Goal: Task Accomplishment & Management: Complete application form

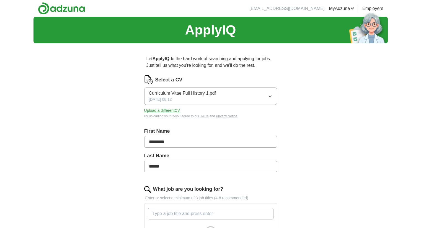
click at [171, 109] on button "Upload a different CV" at bounding box center [162, 111] width 36 height 6
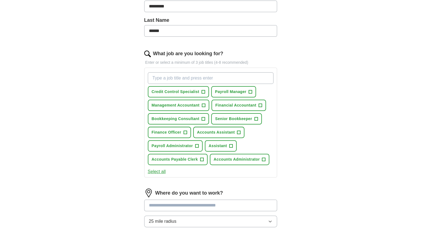
scroll to position [138, 0]
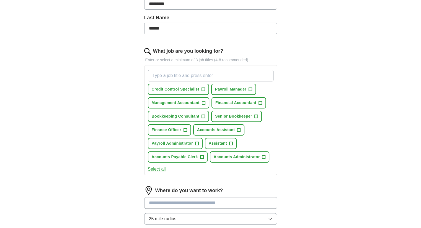
click at [163, 71] on input "What job are you looking for?" at bounding box center [211, 76] width 126 height 12
type input "Bookkeeper"
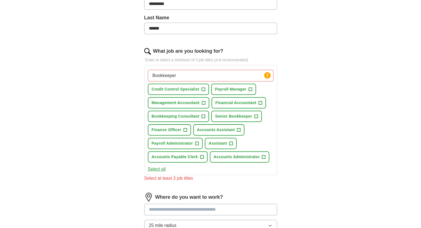
click at [172, 205] on input at bounding box center [210, 210] width 133 height 12
type input "******"
click at [242, 91] on span "Payroll Manager" at bounding box center [230, 90] width 31 height 6
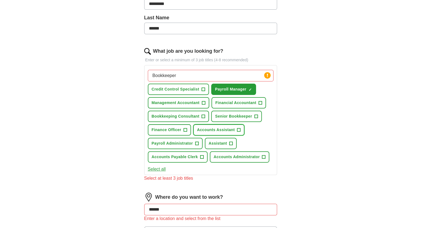
click at [214, 127] on span "Accounts Assistant" at bounding box center [216, 130] width 38 height 6
drag, startPoint x: 180, startPoint y: 75, endPoint x: 96, endPoint y: 72, distance: 84.1
click at [96, 72] on div "ApplyIQ Let ApplyIQ do the hard work of searching and applying for jobs. Just t…" at bounding box center [210, 107] width 354 height 457
type input "/"
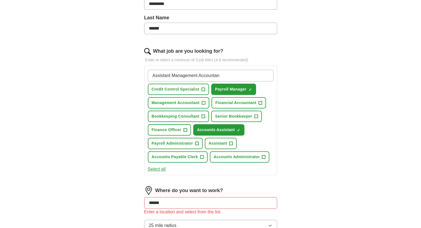
type input "Assistant Management Accountant"
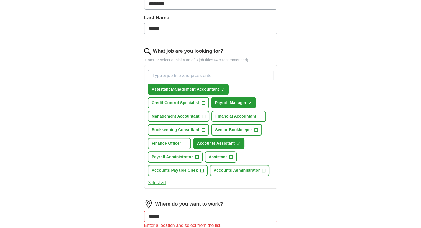
click at [245, 127] on span "Senior Bookkeeper" at bounding box center [233, 130] width 37 height 6
click at [215, 143] on span "Accounts Assistant" at bounding box center [216, 144] width 38 height 6
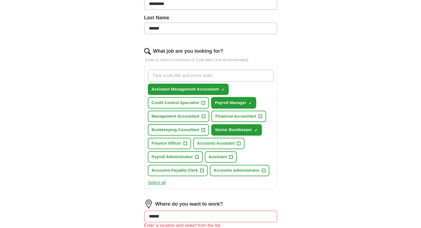
click at [241, 99] on button "Payroll Manager ✓ ×" at bounding box center [233, 102] width 45 height 11
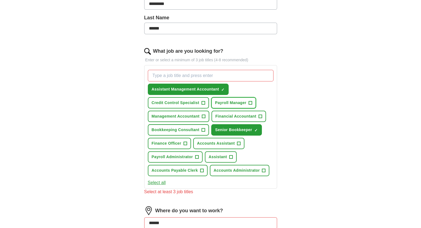
click at [241, 99] on button "Payroll Manager +" at bounding box center [233, 102] width 45 height 11
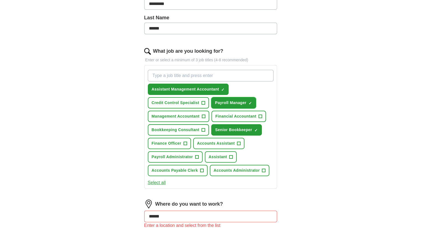
click at [246, 100] on button "Payroll Manager ✓ ×" at bounding box center [233, 102] width 45 height 11
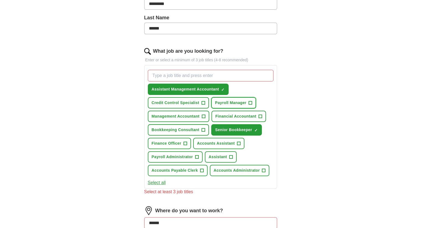
click at [247, 101] on button "Payroll Manager +" at bounding box center [233, 102] width 45 height 11
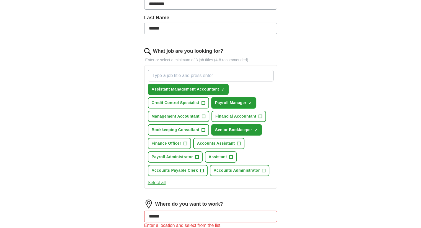
click at [247, 101] on button "Payroll Manager ✓ ×" at bounding box center [233, 102] width 45 height 11
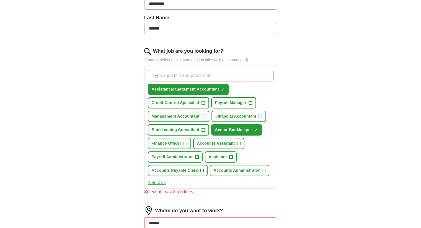
click at [191, 76] on input "What job are you looking for?" at bounding box center [211, 76] width 126 height 12
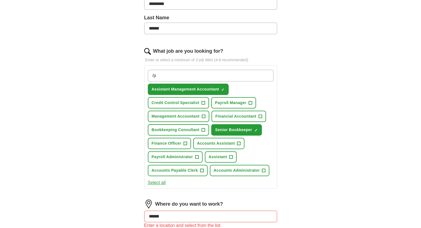
type input "/"
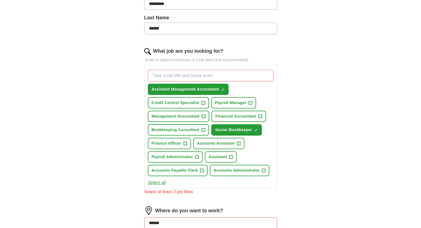
click at [101, 134] on div "ApplyIQ Let ApplyIQ do the hard work of searching and applying for jobs. Just t…" at bounding box center [210, 114] width 354 height 471
click at [168, 76] on input "What job are you looking for?" at bounding box center [211, 76] width 126 height 12
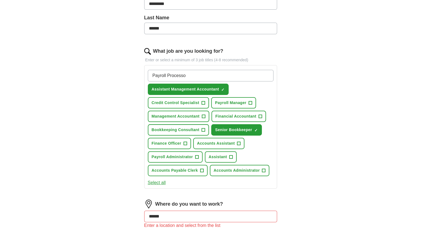
type input "Payroll Processor"
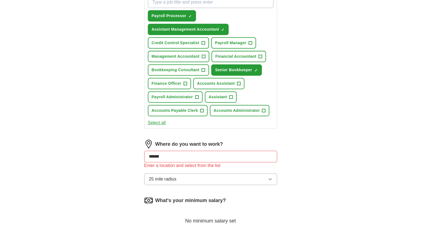
scroll to position [221, 0]
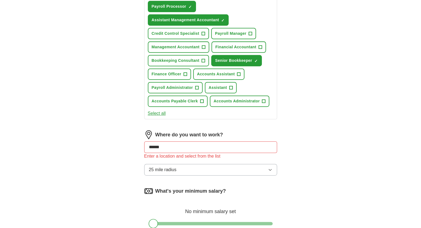
click at [173, 167] on span "25 mile radius" at bounding box center [163, 170] width 28 height 7
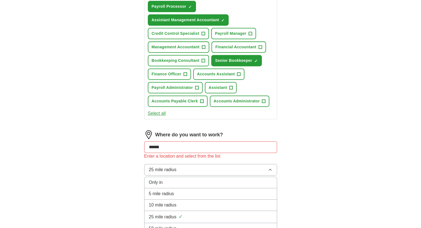
click at [167, 185] on li "Only in" at bounding box center [210, 182] width 132 height 11
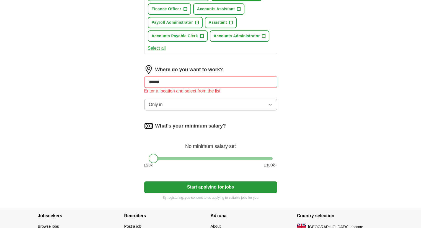
scroll to position [304, 0]
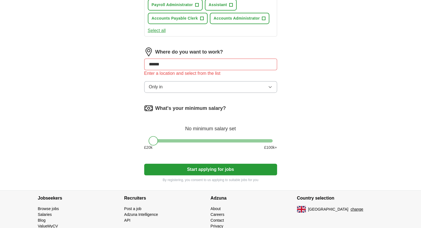
click at [191, 166] on button "Start applying for jobs" at bounding box center [210, 170] width 133 height 12
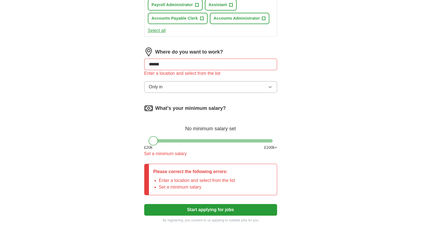
drag, startPoint x: 189, startPoint y: 66, endPoint x: 0, endPoint y: 48, distance: 190.3
drag, startPoint x: 192, startPoint y: 63, endPoint x: 8, endPoint y: 94, distance: 187.0
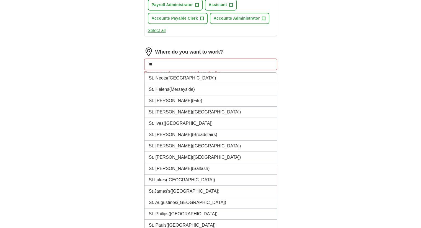
type input "*"
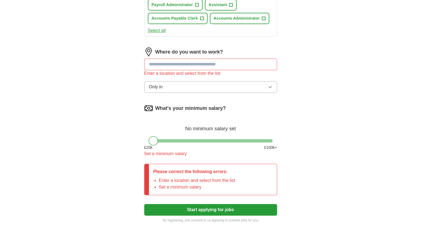
drag, startPoint x: 41, startPoint y: 81, endPoint x: 25, endPoint y: 77, distance: 16.5
click at [171, 61] on input at bounding box center [210, 65] width 133 height 12
click at [180, 62] on input at bounding box center [210, 65] width 133 height 12
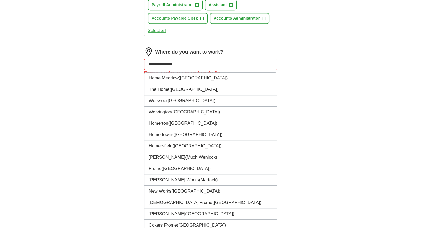
type input "**********"
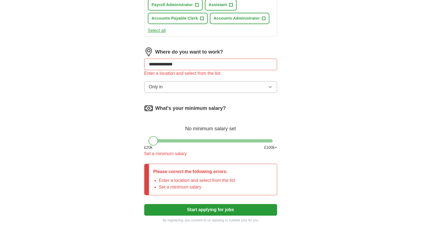
click at [200, 53] on div "Where do you want to work?" at bounding box center [210, 52] width 133 height 9
click at [194, 64] on input "**********" at bounding box center [210, 65] width 133 height 12
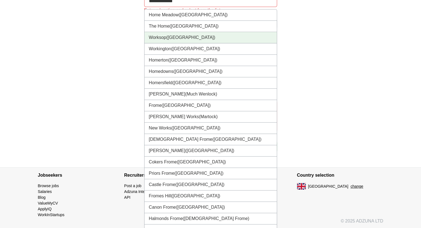
scroll to position [372, 0]
